Goal: Task Accomplishment & Management: Manage account settings

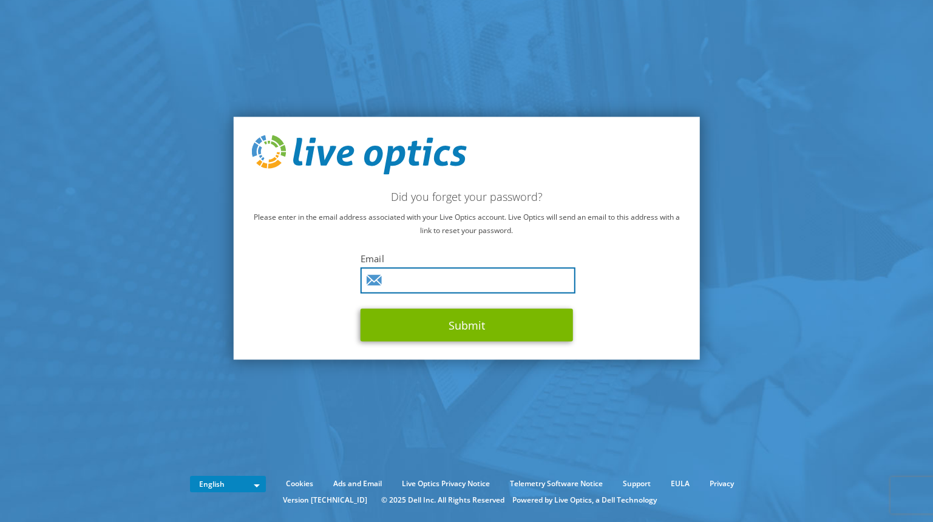
click at [446, 286] on input "text" at bounding box center [468, 281] width 215 height 26
type input "reckert@littletongov.org"
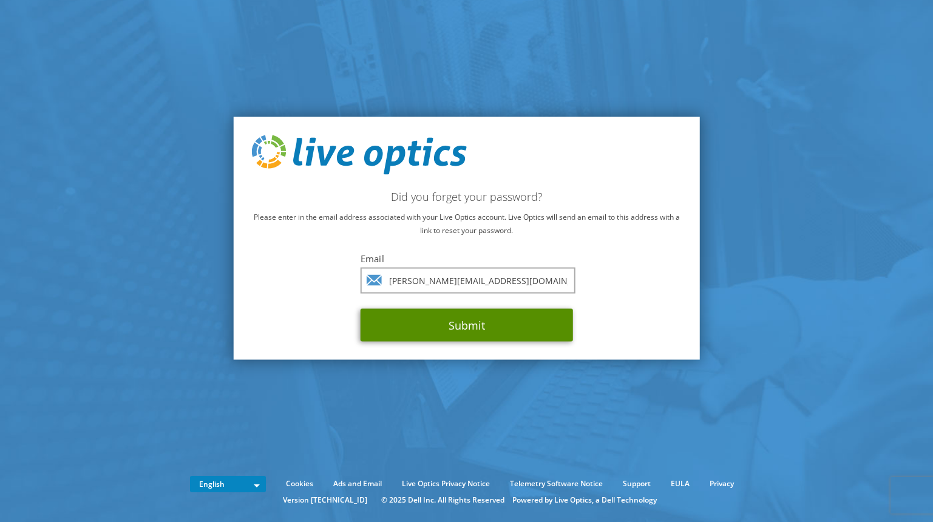
click at [477, 330] on button "Submit" at bounding box center [467, 325] width 212 height 33
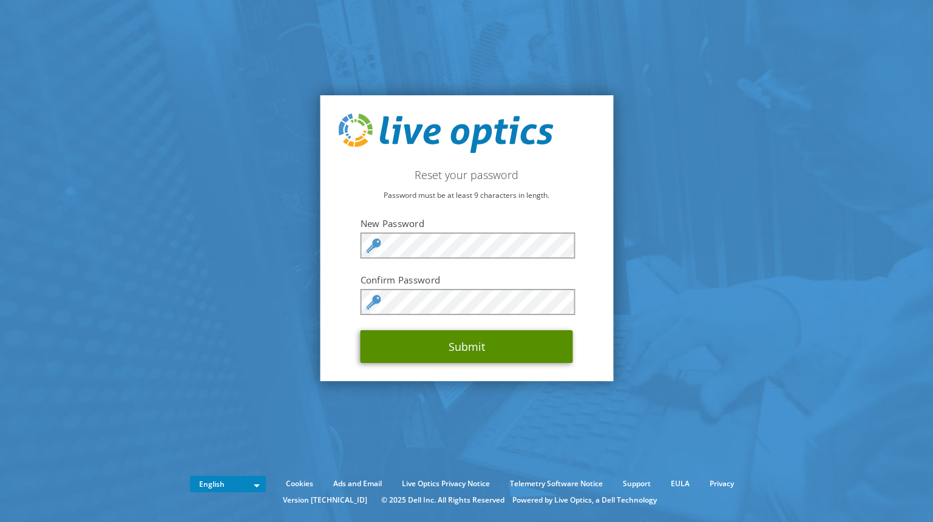
click at [431, 346] on button "Submit" at bounding box center [467, 346] width 212 height 33
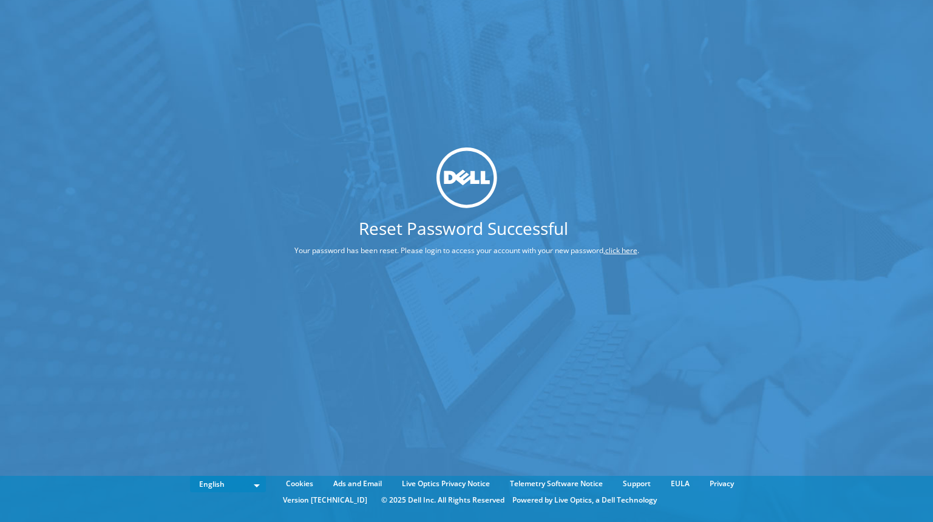
click at [616, 247] on link "click here" at bounding box center [621, 250] width 32 height 10
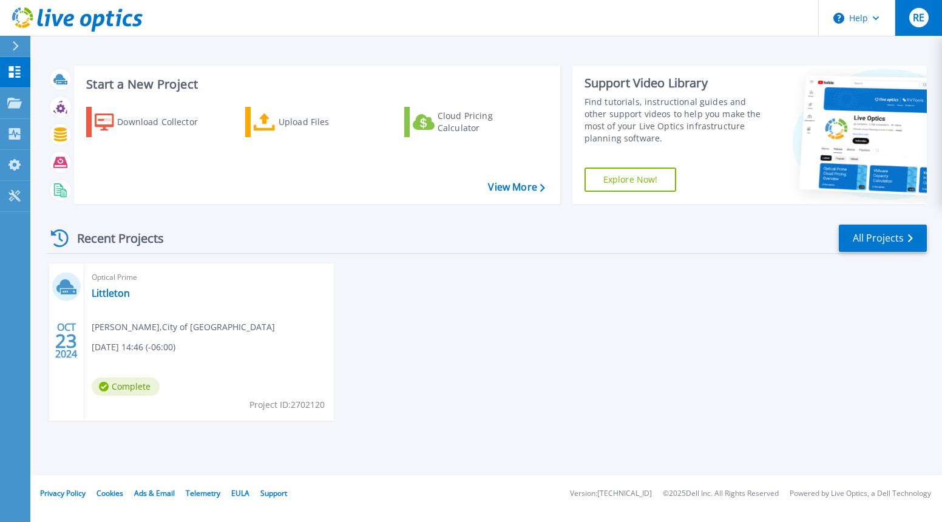
click at [925, 21] on span "RE" at bounding box center [919, 18] width 12 height 10
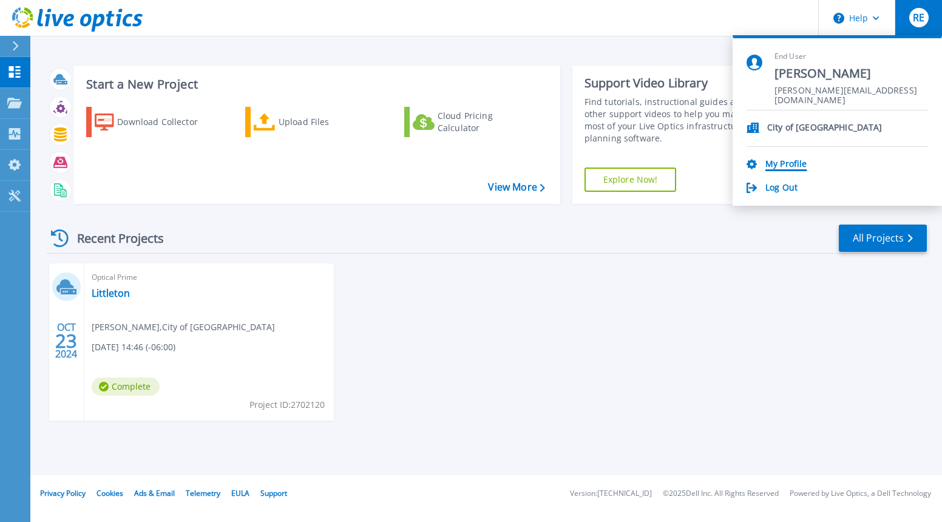
click at [773, 160] on link "My Profile" at bounding box center [786, 165] width 41 height 12
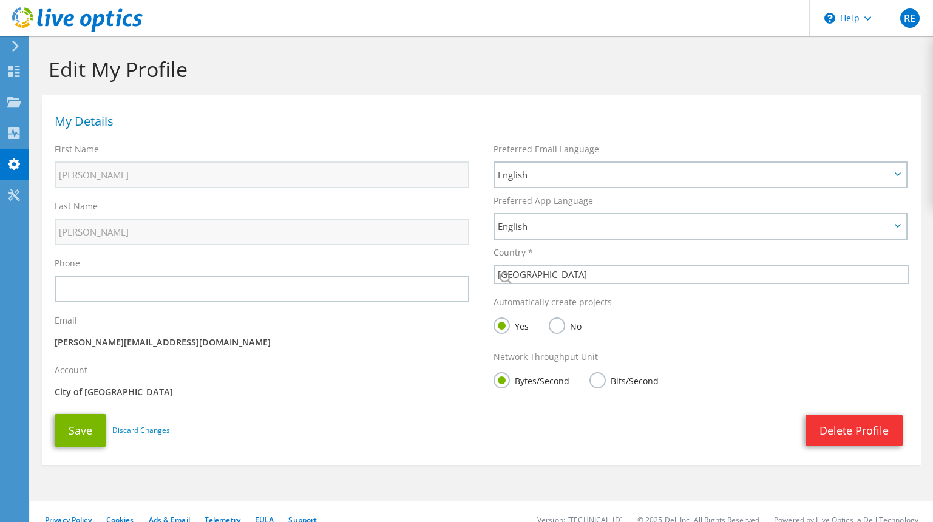
select select "224"
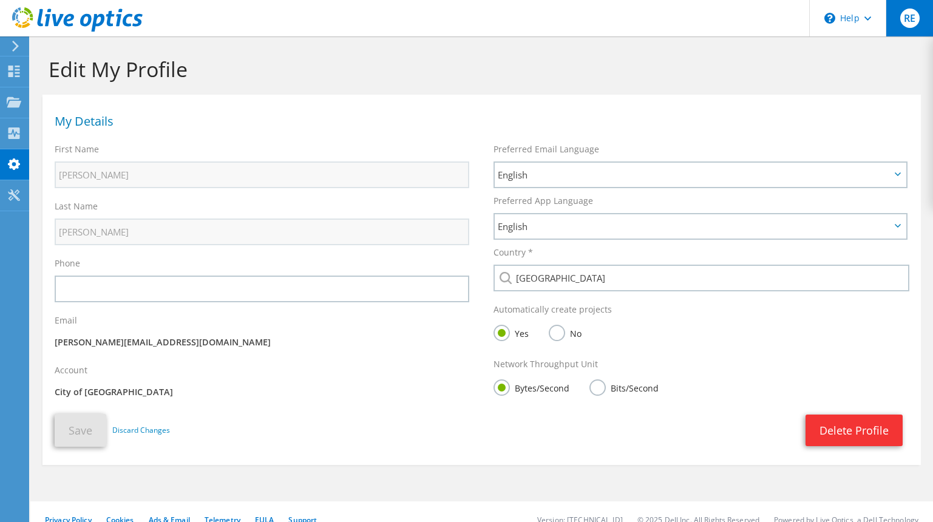
click at [911, 27] on span "RE" at bounding box center [909, 17] width 19 height 19
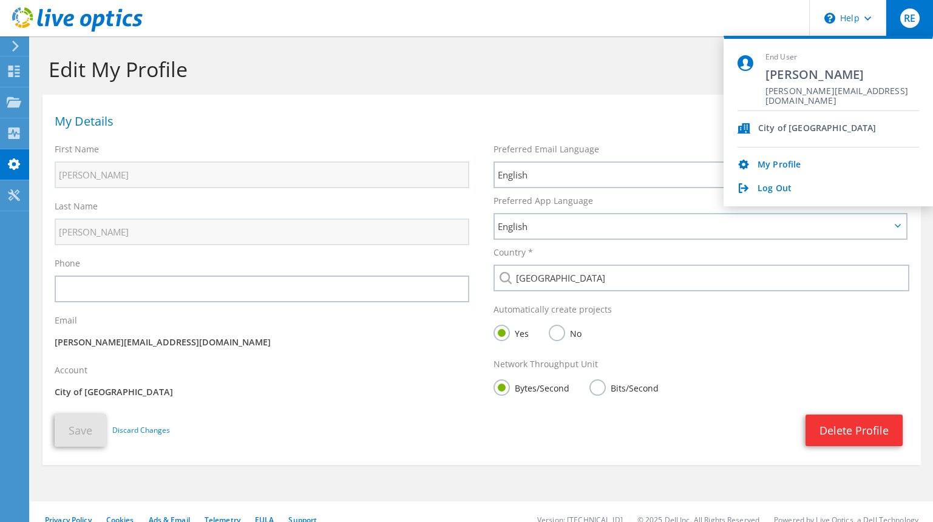
click at [804, 89] on span "[PERSON_NAME][EMAIL_ADDRESS][DOMAIN_NAME]" at bounding box center [843, 92] width 154 height 12
click at [794, 74] on span "[PERSON_NAME]" at bounding box center [843, 74] width 154 height 16
click at [367, 69] on h1 "Edit My Profile" at bounding box center [479, 68] width 860 height 25
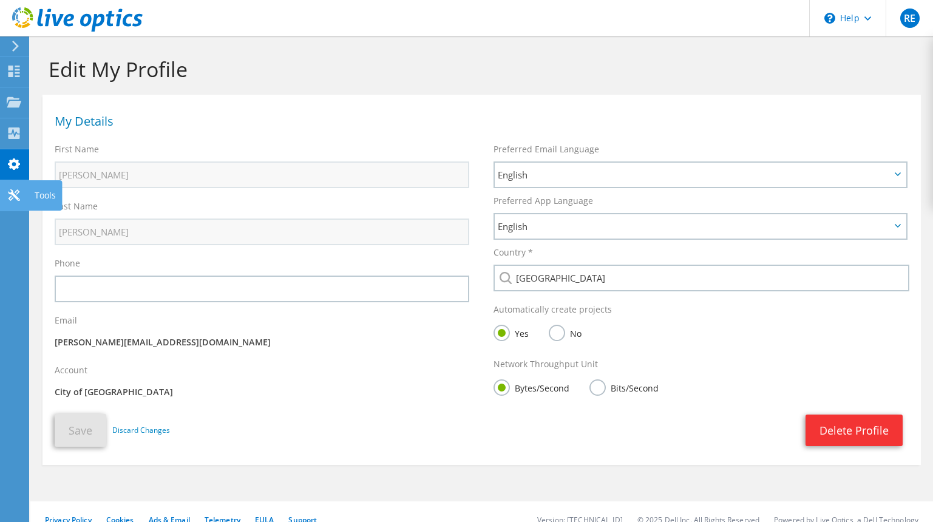
click at [16, 189] on icon at bounding box center [14, 195] width 15 height 12
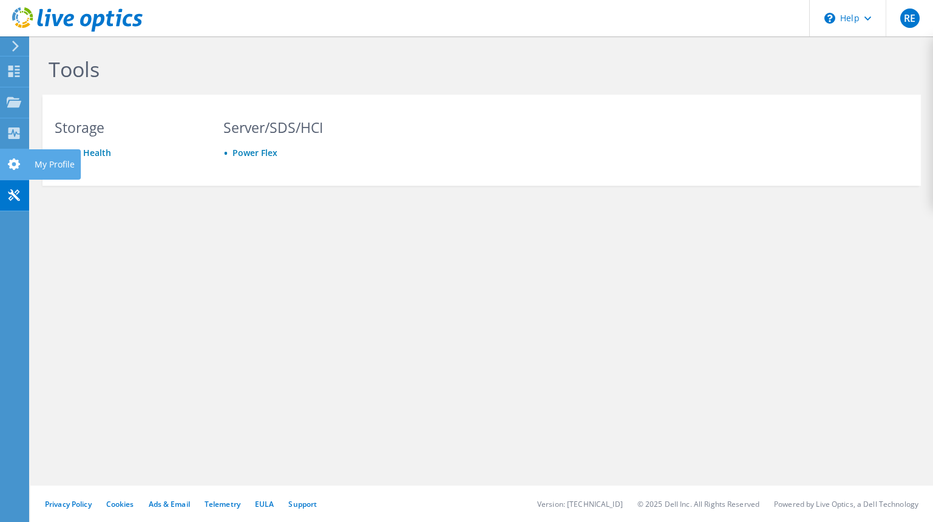
click at [15, 168] on use at bounding box center [14, 164] width 12 height 12
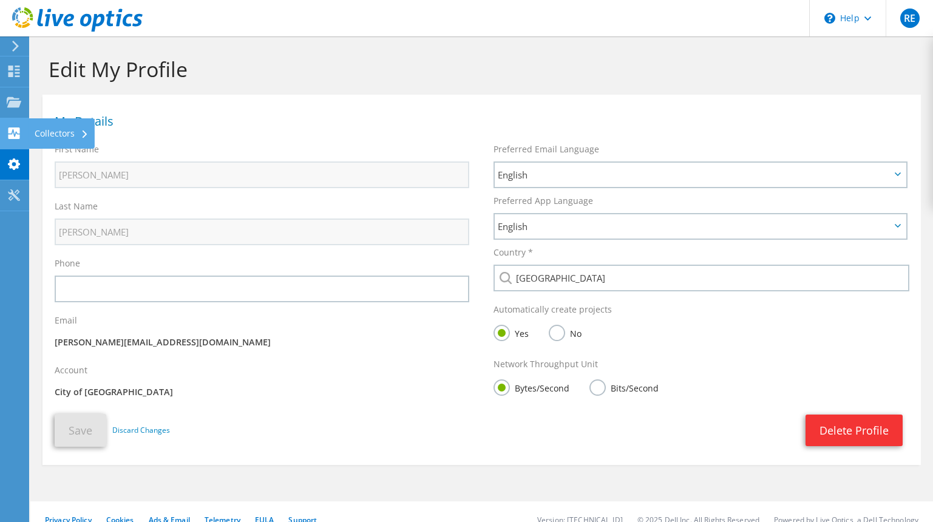
click at [17, 136] on use at bounding box center [14, 133] width 12 height 12
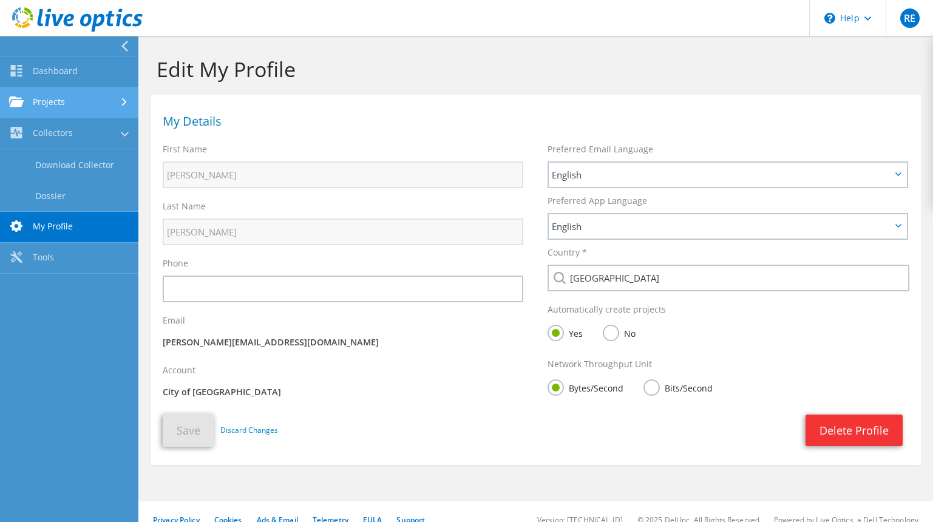
click at [76, 106] on link "Projects" at bounding box center [69, 102] width 138 height 31
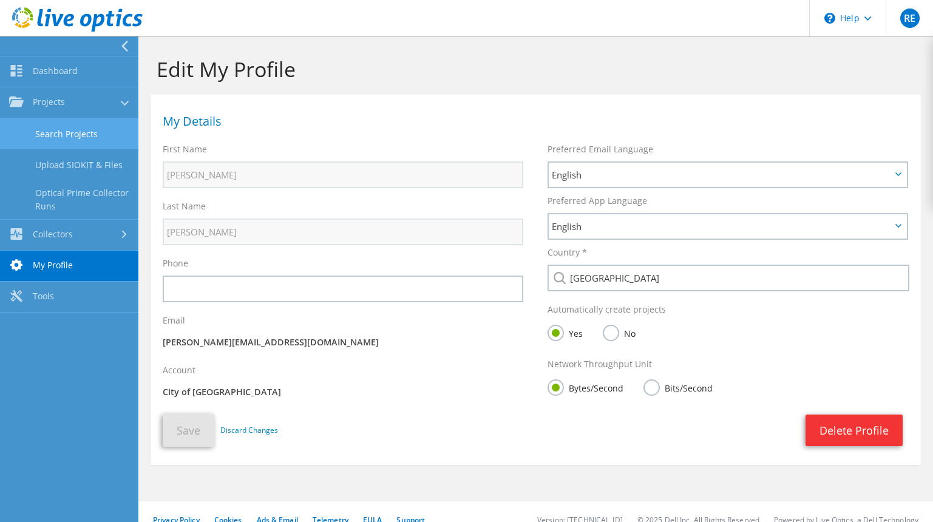
click at [70, 131] on link "Search Projects" at bounding box center [69, 133] width 138 height 31
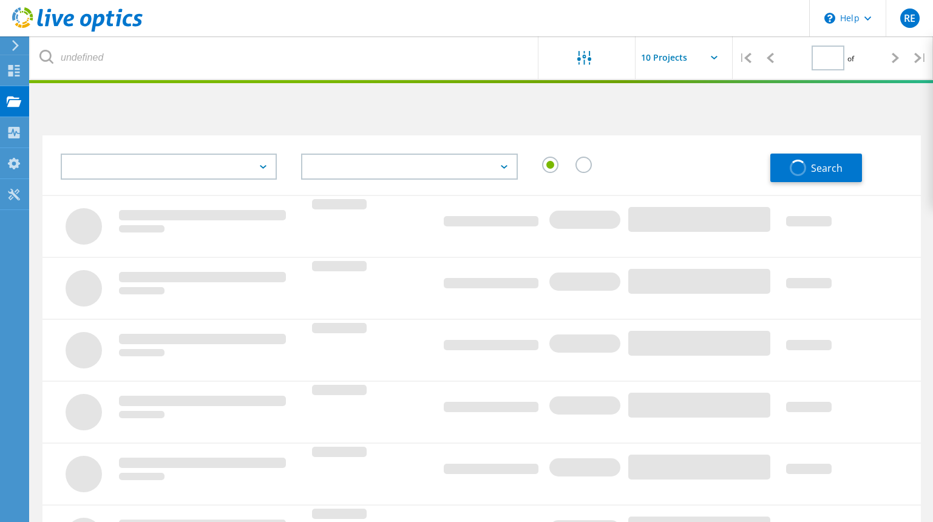
type input "1"
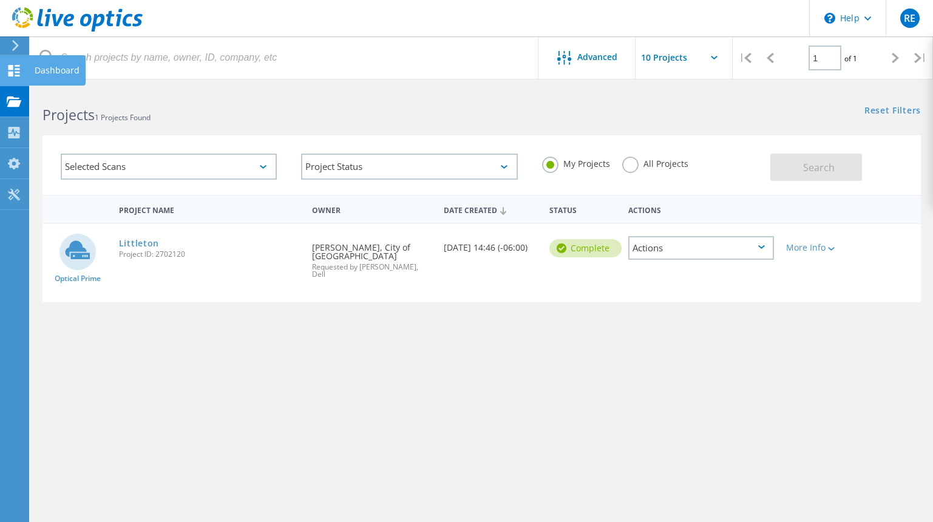
click at [14, 70] on icon at bounding box center [14, 71] width 15 height 12
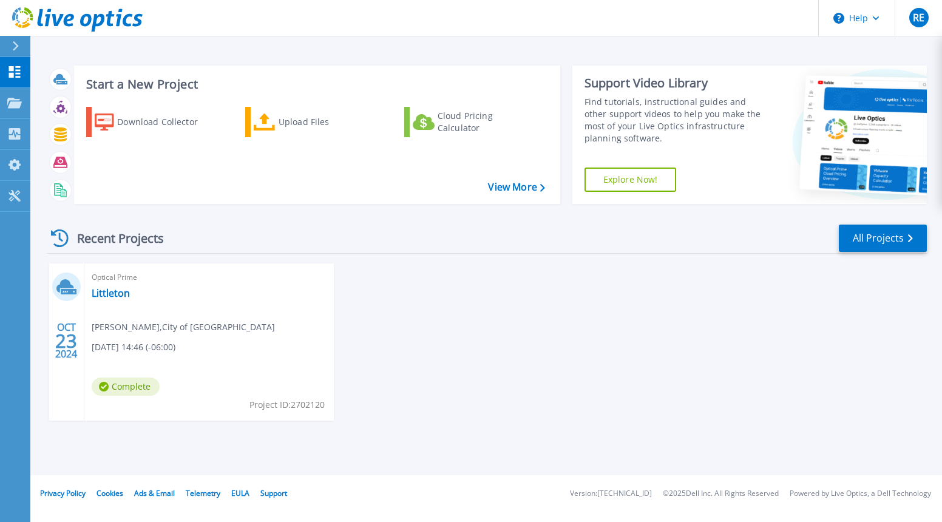
click at [20, 46] on div at bounding box center [20, 46] width 19 height 21
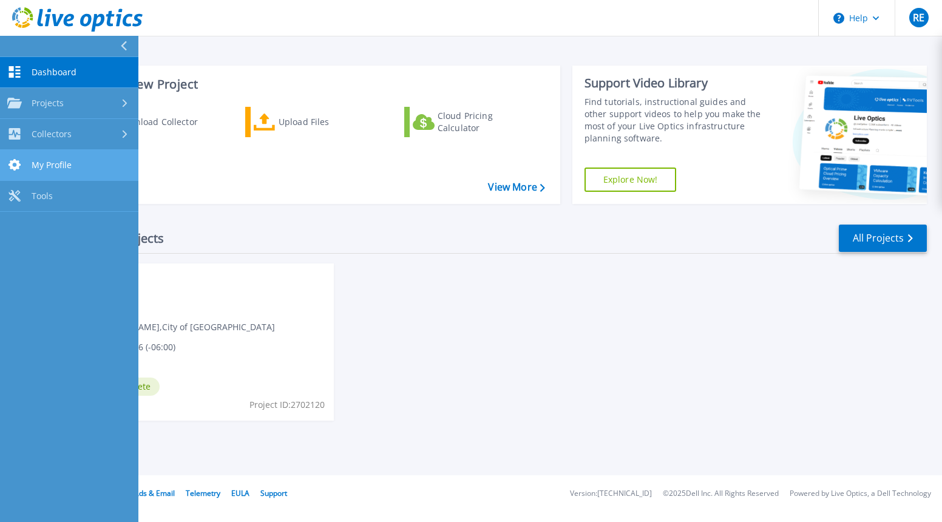
click at [75, 163] on link "My Profile My Profile" at bounding box center [69, 165] width 138 height 31
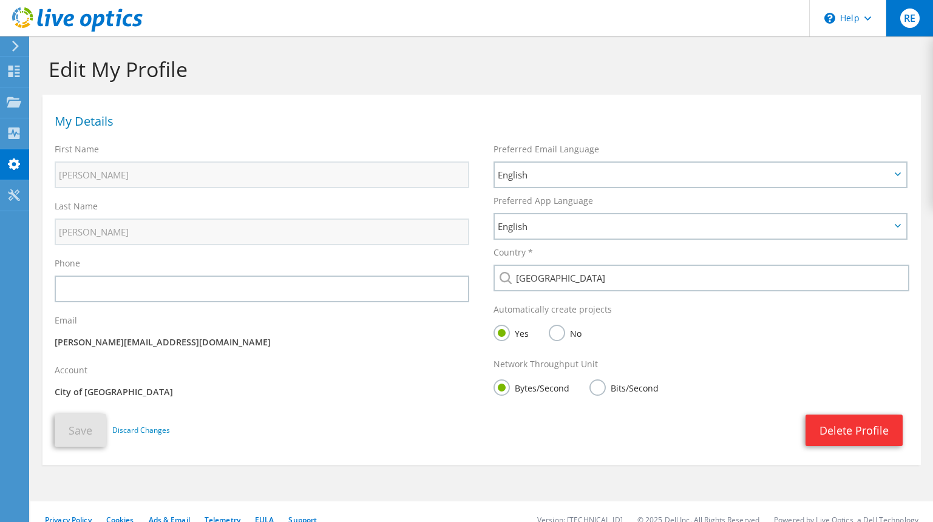
click at [922, 22] on div "RE" at bounding box center [909, 18] width 47 height 36
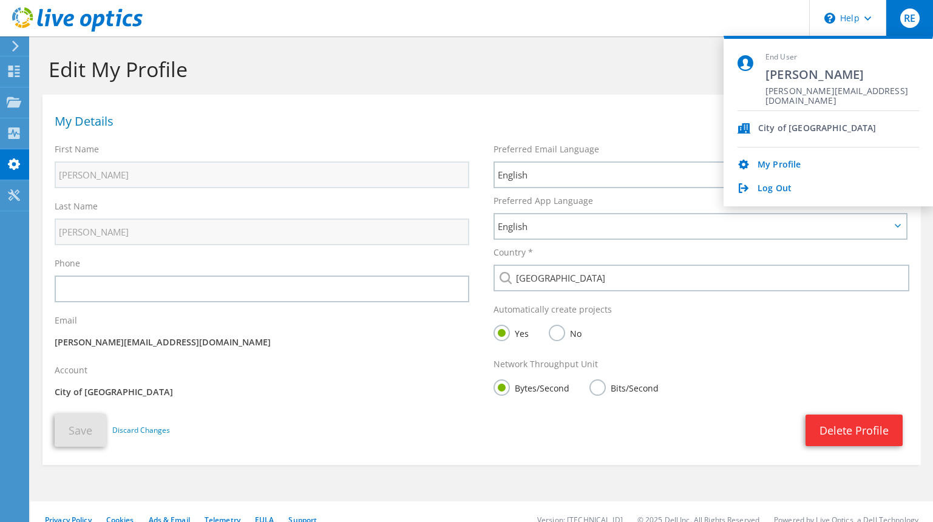
click at [799, 70] on span "[PERSON_NAME]" at bounding box center [843, 74] width 154 height 16
click at [755, 131] on div "City of [GEOGRAPHIC_DATA]" at bounding box center [829, 129] width 182 height 36
click at [778, 125] on div "City of [GEOGRAPHIC_DATA]" at bounding box center [817, 129] width 118 height 12
click at [636, 98] on section "My Details First Name [PERSON_NAME] Last Name [PERSON_NAME] Phone" at bounding box center [481, 280] width 879 height 370
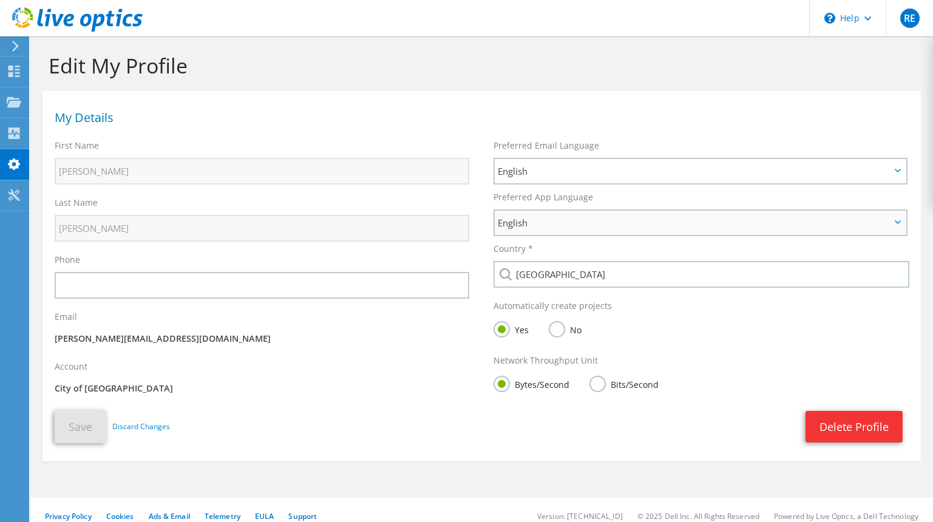
scroll to position [16, 0]
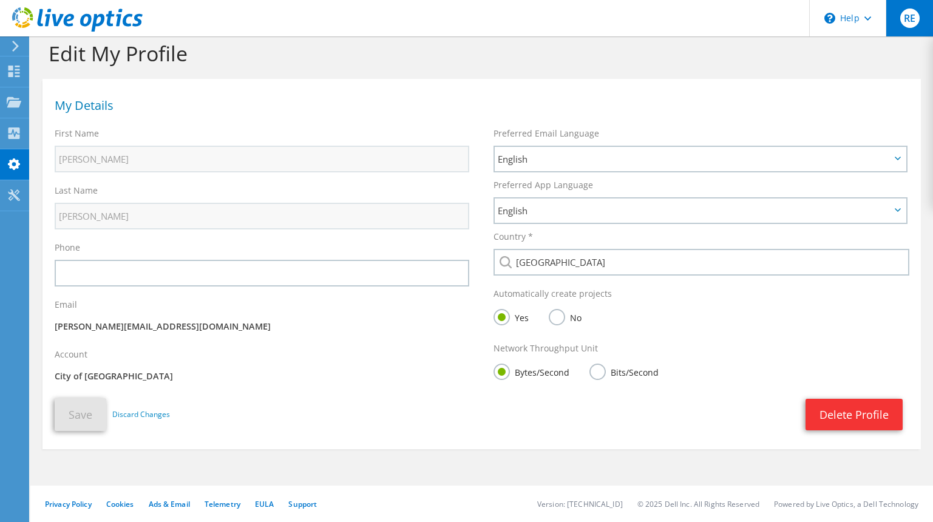
click at [903, 21] on span "RE" at bounding box center [909, 17] width 19 height 19
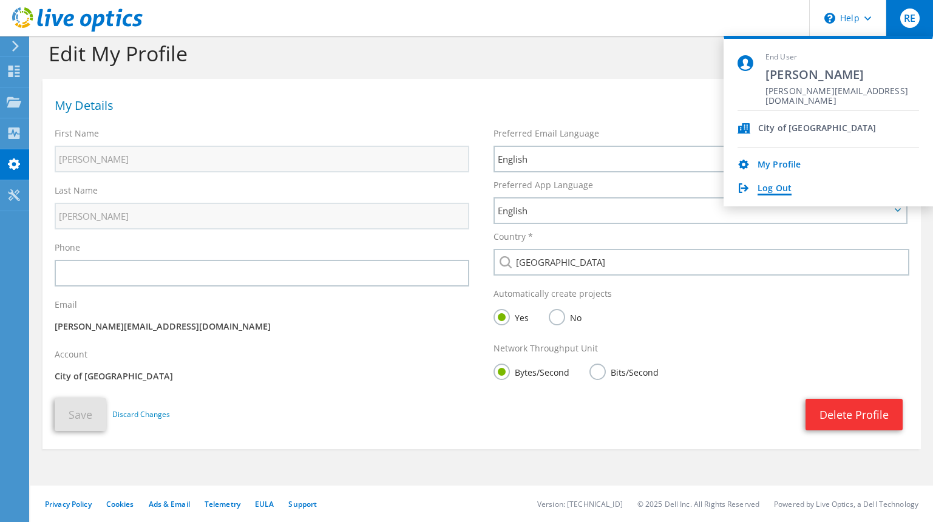
click at [767, 189] on link "Log Out" at bounding box center [775, 189] width 34 height 12
